Goal: Task Accomplishment & Management: Use online tool/utility

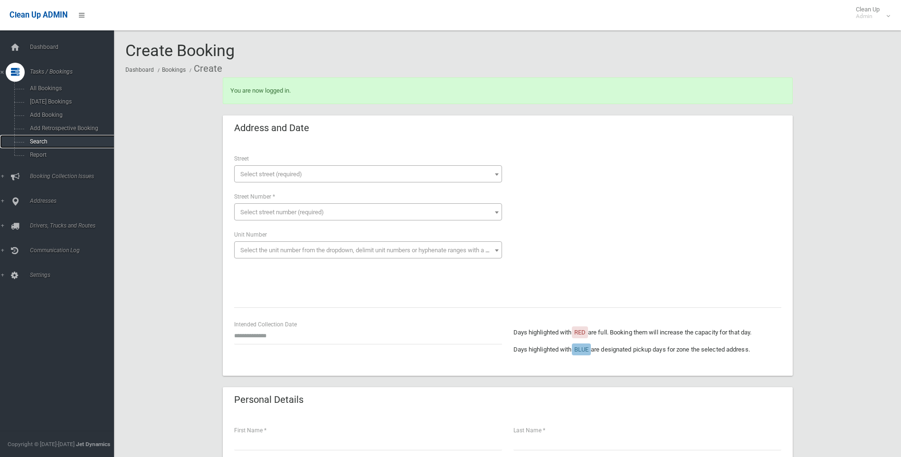
click at [23, 143] on link "Search" at bounding box center [60, 141] width 121 height 13
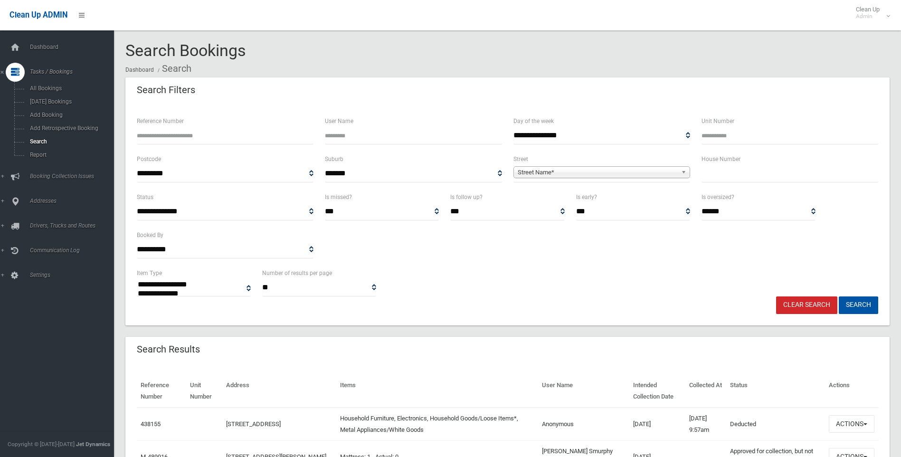
select select
drag, startPoint x: 723, startPoint y: 175, endPoint x: 729, endPoint y: 178, distance: 6.4
click at [729, 177] on input "text" at bounding box center [790, 174] width 177 height 18
type input "**"
click at [601, 166] on span "**********" at bounding box center [602, 174] width 177 height 18
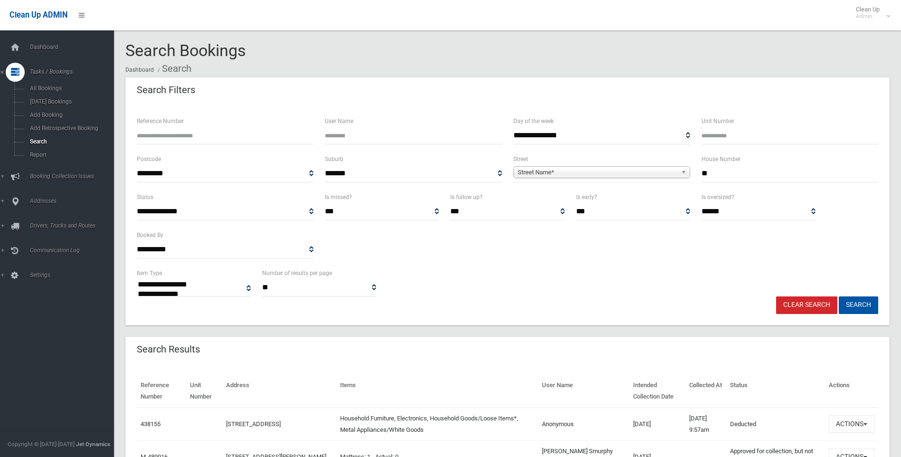
click at [594, 178] on div "Street Name*" at bounding box center [602, 172] width 177 height 12
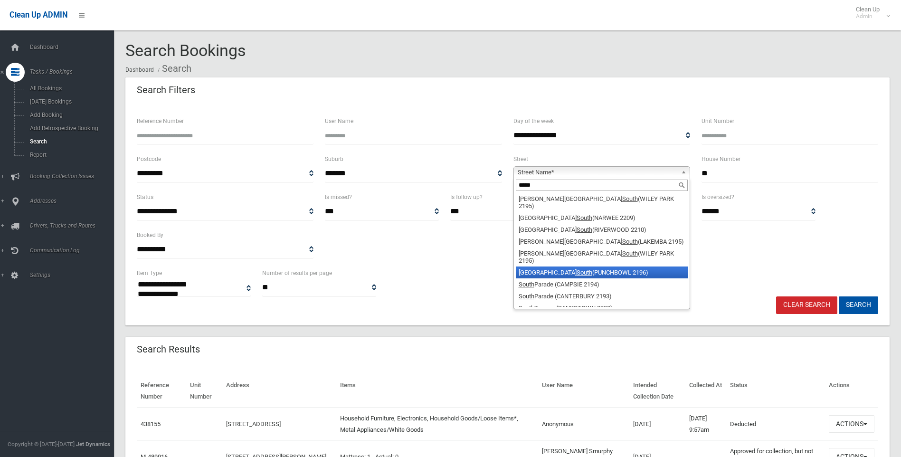
type input "*****"
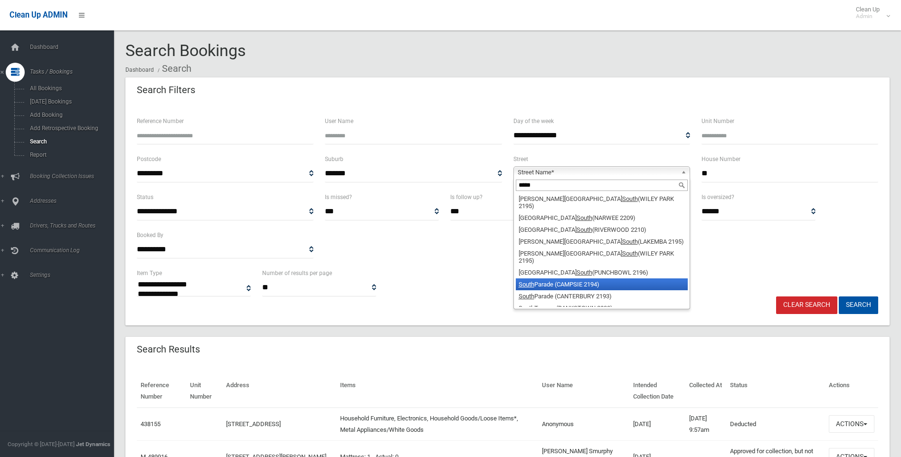
click at [590, 278] on li "South Parade (CAMPSIE 2194)" at bounding box center [602, 284] width 172 height 12
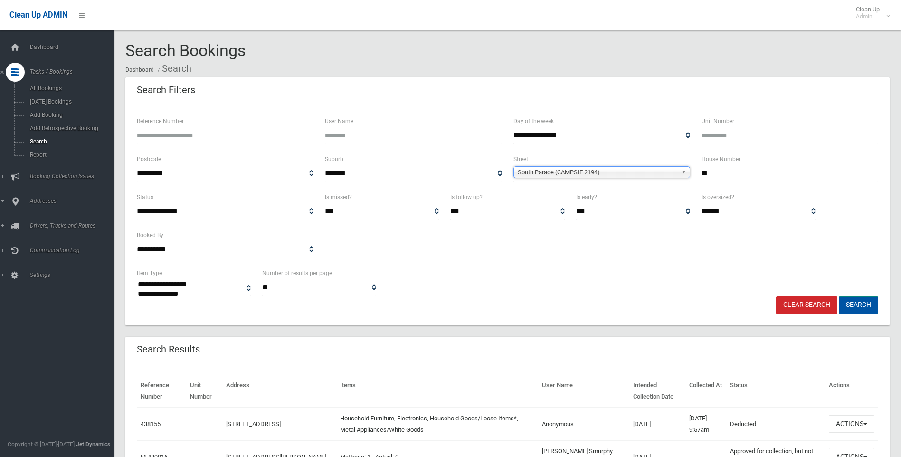
click at [853, 301] on button "Search" at bounding box center [858, 305] width 39 height 18
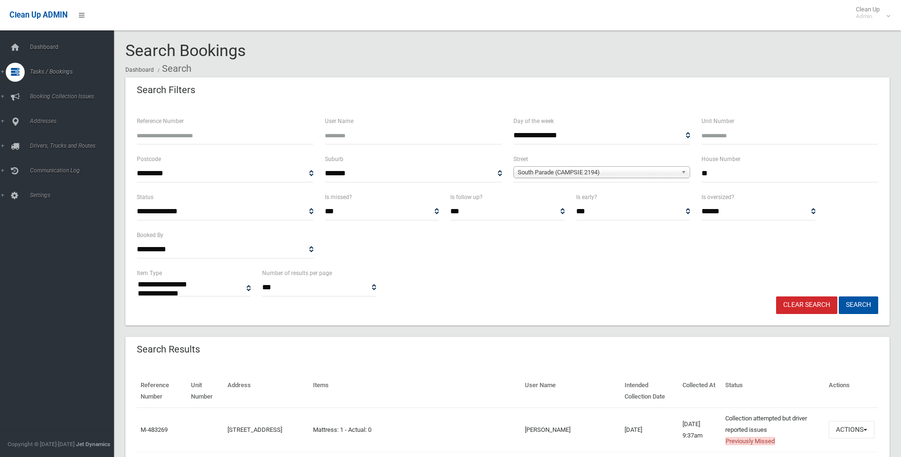
select select
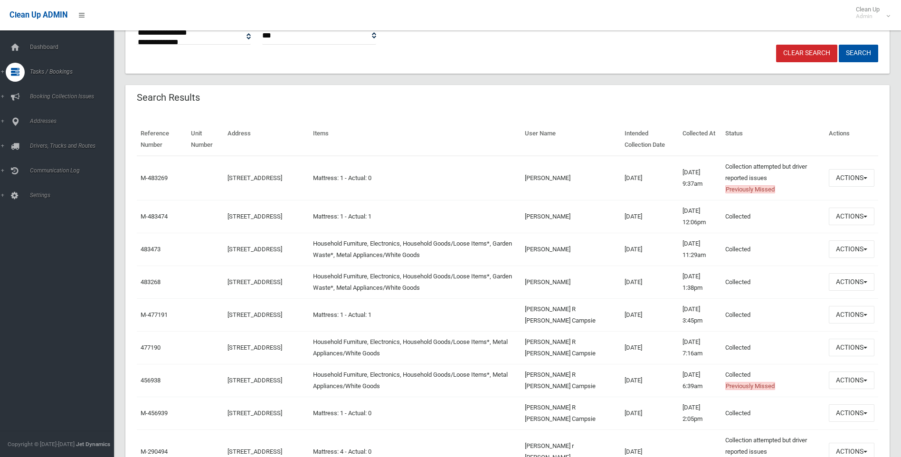
scroll to position [285, 0]
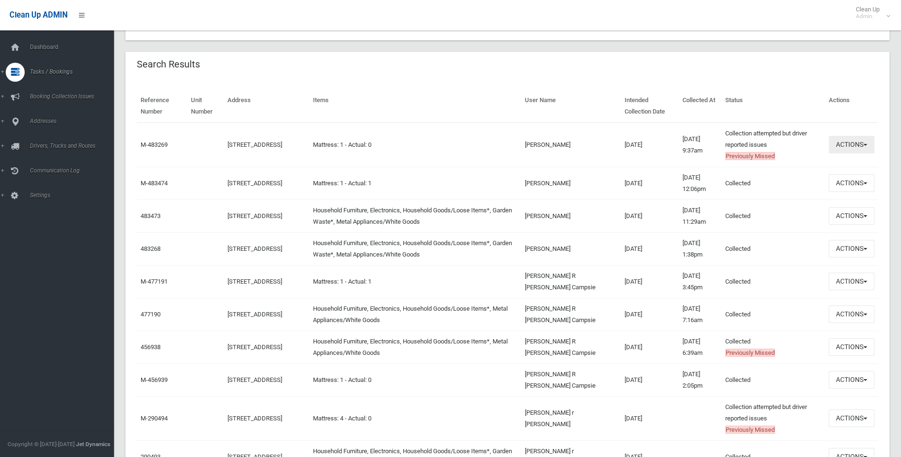
click at [851, 148] on button "Actions" at bounding box center [852, 145] width 46 height 18
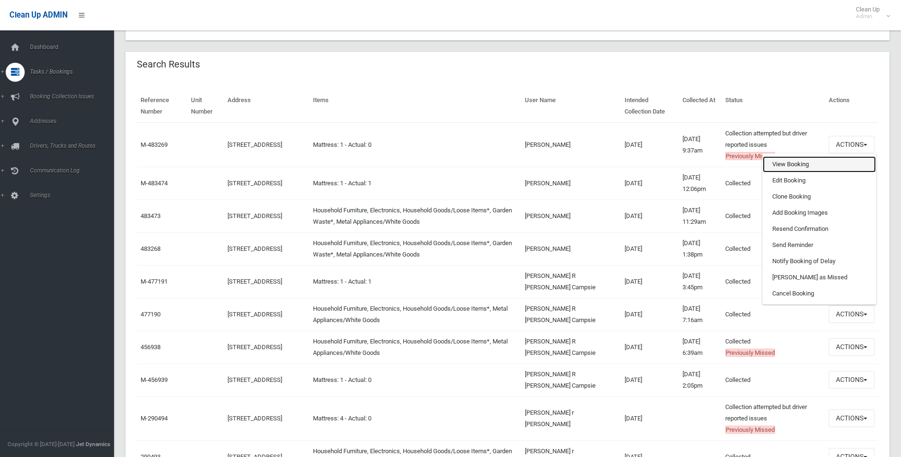
click at [822, 168] on link "View Booking" at bounding box center [819, 164] width 113 height 16
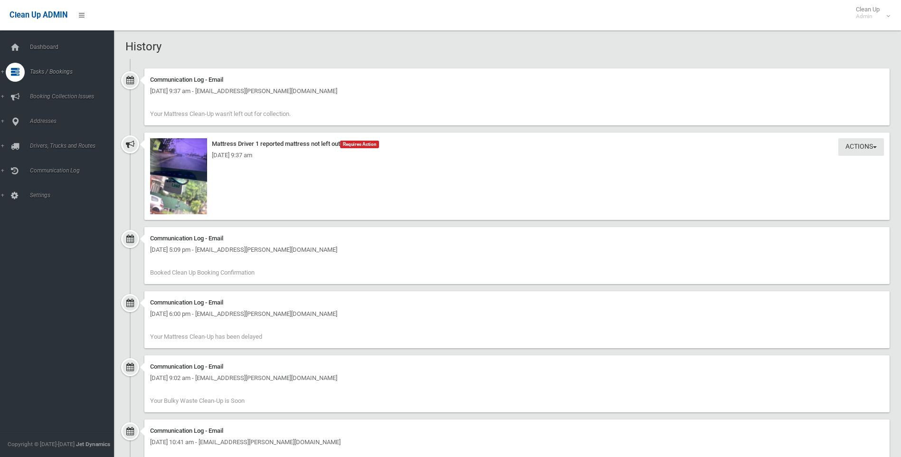
scroll to position [605, 0]
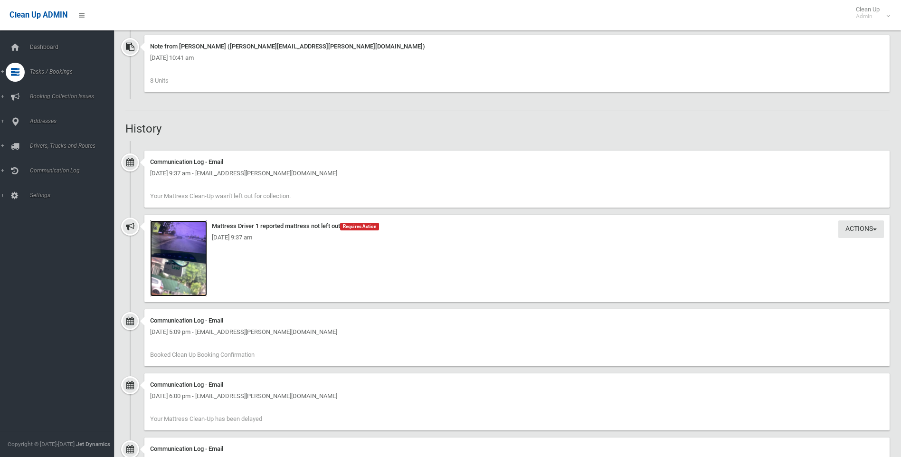
click at [198, 229] on img at bounding box center [178, 258] width 57 height 76
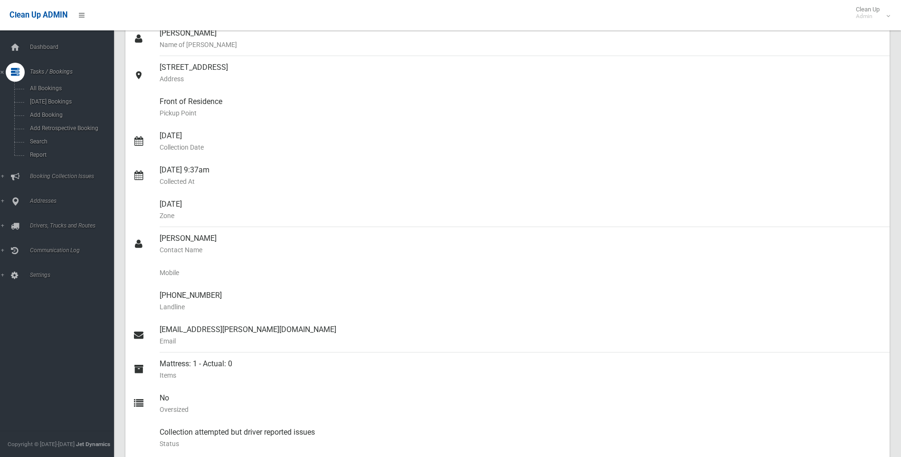
scroll to position [0, 0]
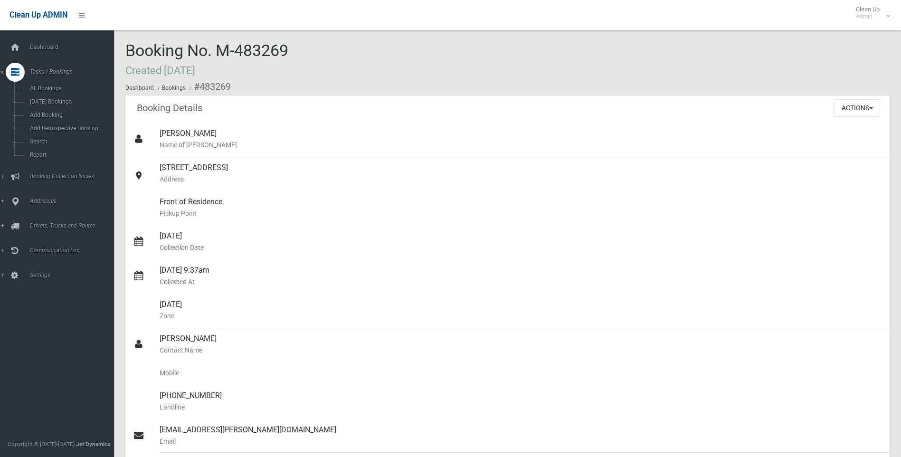
click at [761, 76] on div "Booking No. M-483269 Created 04/09/2025 Dashboard Bookings #483269" at bounding box center [507, 69] width 765 height 54
